Goal: Information Seeking & Learning: Understand process/instructions

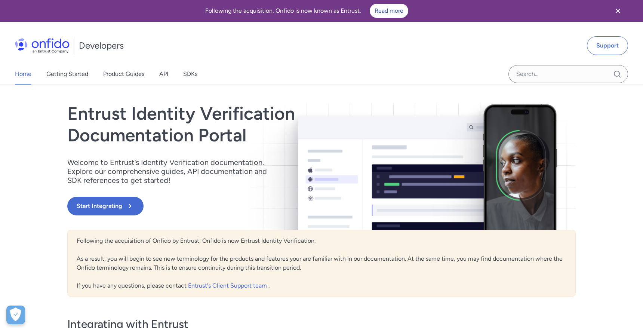
click at [617, 10] on icon "Close banner" at bounding box center [618, 10] width 9 height 9
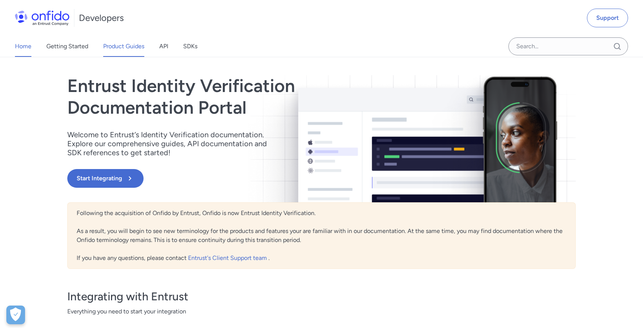
click at [135, 46] on link "Product Guides" at bounding box center [123, 46] width 41 height 21
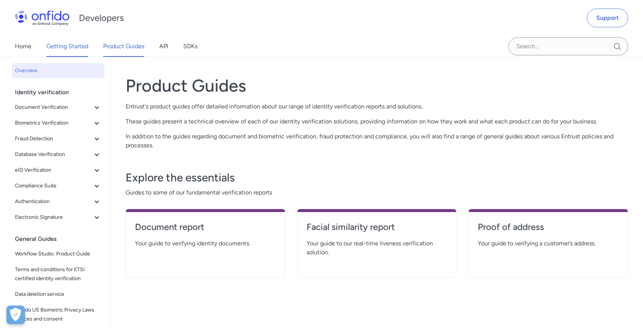
click at [74, 51] on link "Getting Started" at bounding box center [67, 46] width 42 height 21
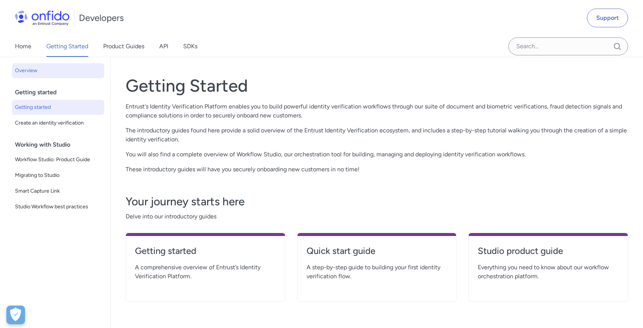
click at [40, 108] on span "Getting started" at bounding box center [58, 107] width 86 height 9
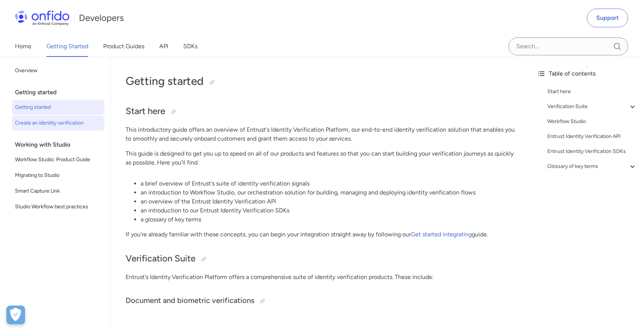
click at [53, 123] on span "Create an identity verification" at bounding box center [58, 123] width 86 height 9
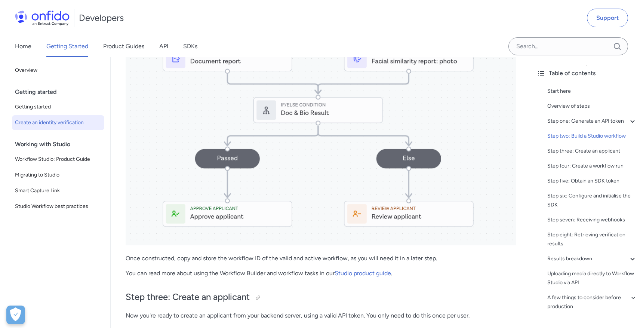
scroll to position [1114, 0]
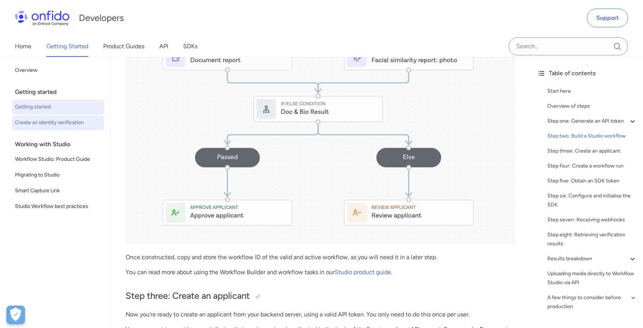
click at [46, 111] on span "Getting started" at bounding box center [58, 106] width 86 height 9
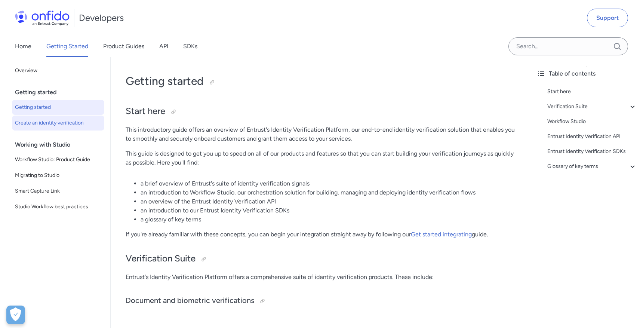
click at [37, 122] on span "Create an identity verification" at bounding box center [58, 123] width 86 height 9
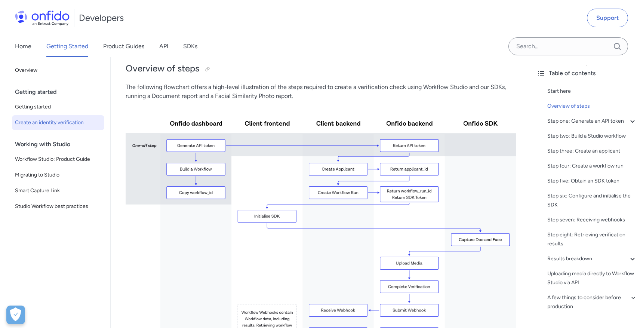
scroll to position [118, 0]
